Goal: Task Accomplishment & Management: Manage account settings

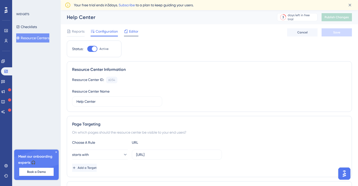
click at [130, 31] on span "Editor" at bounding box center [133, 31] width 9 height 6
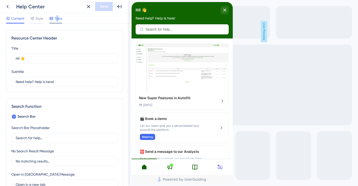
click at [57, 17] on span "Tabs" at bounding box center [58, 18] width 8 height 6
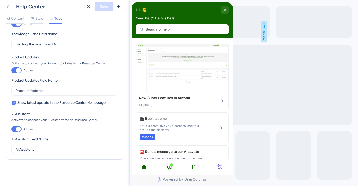
click at [16, 129] on div at bounding box center [18, 129] width 5 height 5
click at [11, 129] on input "Active" at bounding box center [11, 129] width 0 height 0
checkbox input "false"
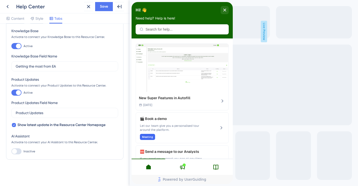
scroll to position [77, 0]
click at [106, 6] on span "Save" at bounding box center [104, 7] width 8 height 6
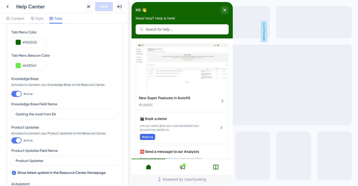
scroll to position [0, 0]
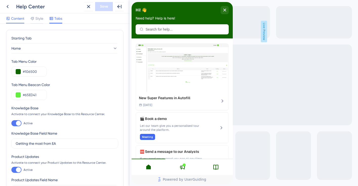
click at [23, 19] on span "Content" at bounding box center [17, 18] width 13 height 6
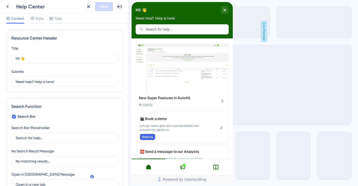
scroll to position [120, 0]
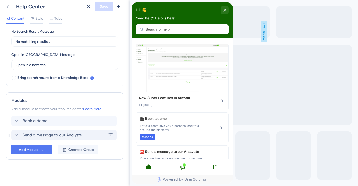
click at [22, 136] on div "Send a message to our Analysts" at bounding box center [47, 135] width 68 height 6
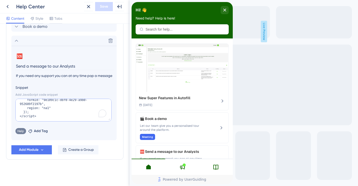
scroll to position [28, 0]
drag, startPoint x: 23, startPoint y: 104, endPoint x: 66, endPoint y: 136, distance: 53.3
click at [66, 136] on section "🆘 Change emoji Remove emoji Send a message to our Analysts If you need any supp…" at bounding box center [63, 93] width 105 height 94
click at [53, 112] on textarea "<script charset="utf-8" type="text/javascript" src="//[DOMAIN_NAME][URL]"></scr…" at bounding box center [63, 110] width 96 height 23
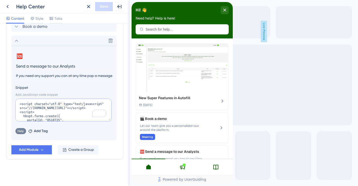
drag, startPoint x: 42, startPoint y: 118, endPoint x: 0, endPoint y: 85, distance: 53.5
click at [0, 85] on html "Back Help Center Close Save Full Screen Preview Content Style Tabs Resource Cen…" at bounding box center [179, 93] width 358 height 186
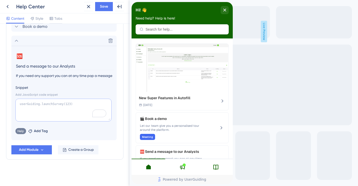
paste textarea "// === HubSpot Form overlay injected by UserGuiding Code Snippet === (function …"
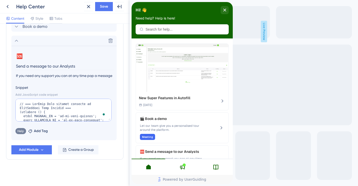
scroll to position [560, 0]
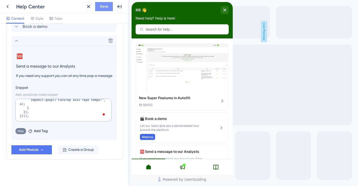
type textarea "// === HubSpot Form overlay injected by UserGuiding Code Snippet === (function …"
click at [104, 7] on span "Save" at bounding box center [104, 7] width 8 height 6
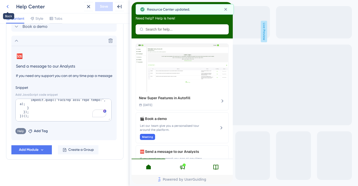
click at [8, 8] on icon at bounding box center [8, 6] width 2 height 3
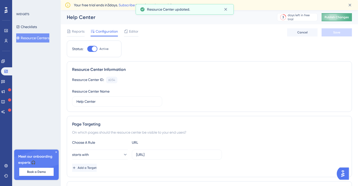
click at [331, 17] on span "Publish Changes" at bounding box center [337, 17] width 24 height 4
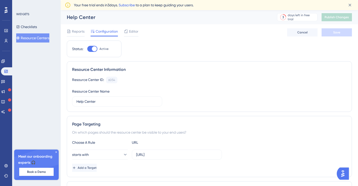
click at [134, 4] on link "Subscribe" at bounding box center [127, 5] width 16 height 4
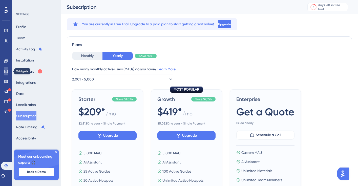
click at [7, 72] on icon at bounding box center [5, 71] width 3 height 3
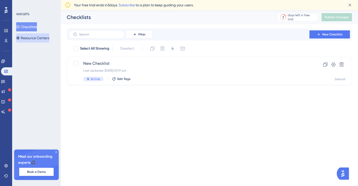
click at [39, 38] on button "Resource Centers" at bounding box center [32, 37] width 33 height 9
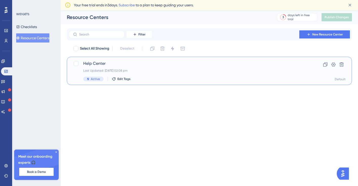
click at [102, 62] on span "Help Center" at bounding box center [189, 64] width 212 height 6
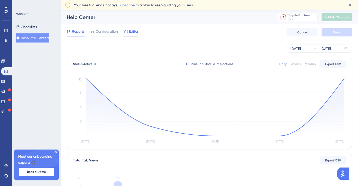
click at [133, 32] on span "Editor" at bounding box center [133, 31] width 9 height 6
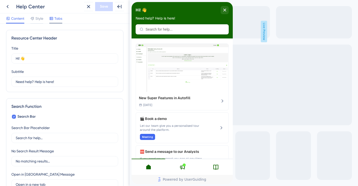
click at [60, 17] on span "Tabs" at bounding box center [58, 18] width 8 height 6
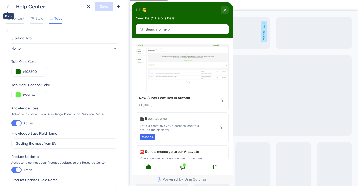
click at [11, 10] on button at bounding box center [7, 6] width 9 height 9
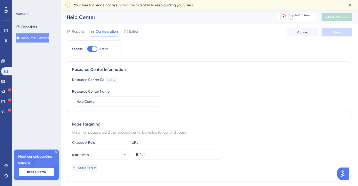
click at [95, 48] on div at bounding box center [94, 48] width 5 height 5
click at [87, 49] on input "Active" at bounding box center [87, 49] width 0 height 0
click at [93, 49] on div at bounding box center [90, 48] width 5 height 5
click at [87, 49] on input "Inactive" at bounding box center [87, 49] width 0 height 0
checkbox input "true"
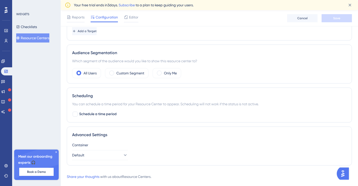
scroll to position [149, 0]
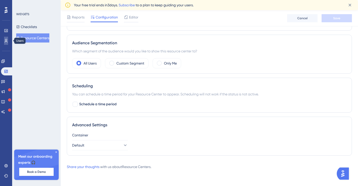
click at [8, 37] on link at bounding box center [6, 41] width 4 height 8
click at [7, 41] on icon at bounding box center [6, 41] width 4 height 4
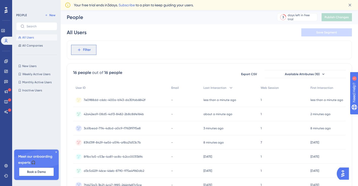
click at [78, 50] on icon at bounding box center [79, 50] width 5 height 5
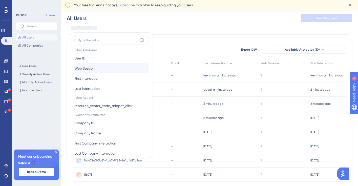
scroll to position [249, 0]
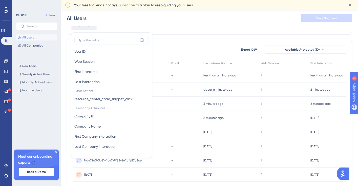
click at [172, 56] on div "16 people out of 16 people Export CSV Available Attributes (10) User ID Email L…" at bounding box center [209, 173] width 285 height 269
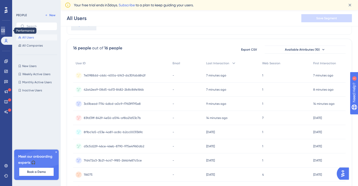
click at [5, 30] on icon at bounding box center [3, 31] width 4 height 4
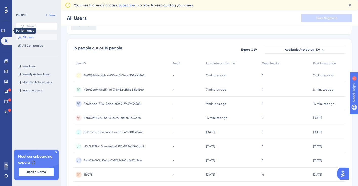
click at [5, 166] on icon at bounding box center [6, 166] width 4 height 4
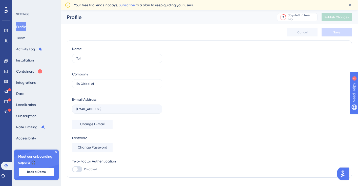
click at [57, 152] on icon at bounding box center [56, 152] width 3 height 3
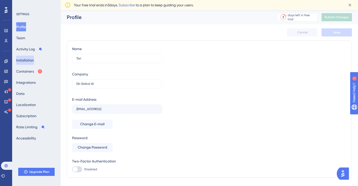
click at [29, 57] on button "Installation" at bounding box center [25, 60] width 18 height 9
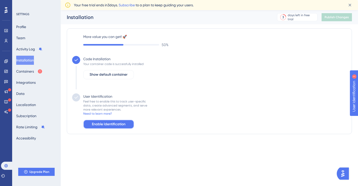
click at [97, 125] on span "Enable Identification" at bounding box center [109, 124] width 34 height 6
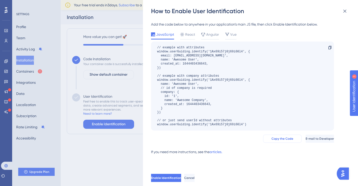
click at [272, 140] on span "Copy the Code" at bounding box center [283, 139] width 22 height 4
click at [182, 38] on div "React" at bounding box center [187, 35] width 15 height 8
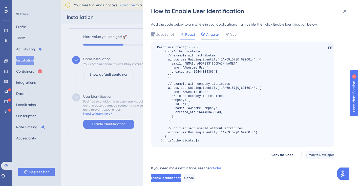
click at [207, 35] on span "Angular" at bounding box center [212, 34] width 13 height 6
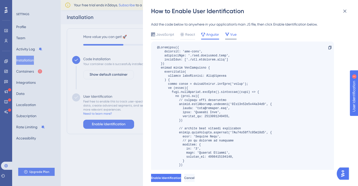
click at [225, 35] on icon at bounding box center [227, 34] width 4 height 4
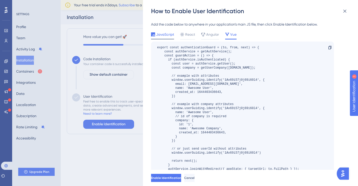
click at [168, 35] on span "JavaScript" at bounding box center [165, 34] width 18 height 6
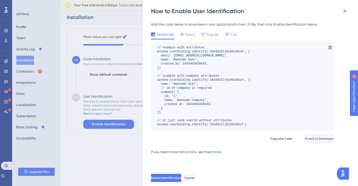
click at [307, 138] on span "E-mail to Developer" at bounding box center [319, 139] width 28 height 4
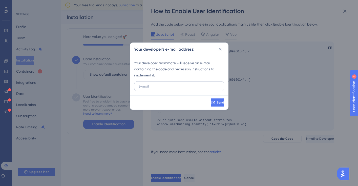
click at [164, 86] on input "text" at bounding box center [180, 87] width 82 height 6
type input "[PERSON_NAME][EMAIL_ADDRESS]"
click at [217, 104] on span "Send" at bounding box center [220, 103] width 7 height 4
